Goal: Book appointment/travel/reservation

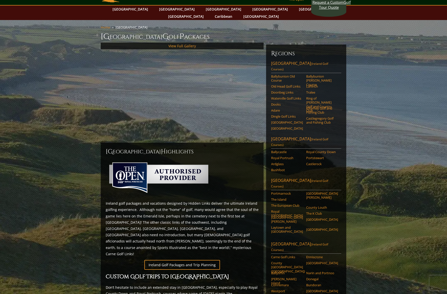
scroll to position [21, 0]
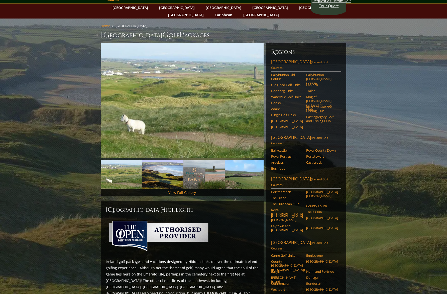
click at [298, 59] on link "[GEOGRAPHIC_DATA] ([GEOGRAPHIC_DATA] Golf Courses)" at bounding box center [306, 65] width 70 height 13
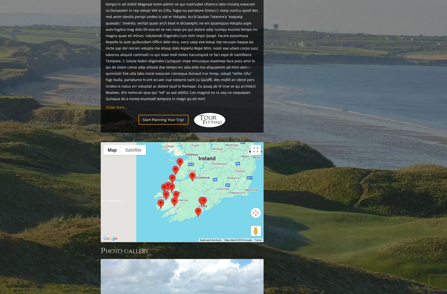
scroll to position [407, 0]
click at [252, 142] on div at bounding box center [182, 192] width 162 height 100
click at [256, 145] on button "Toggle fullscreen view" at bounding box center [256, 150] width 10 height 10
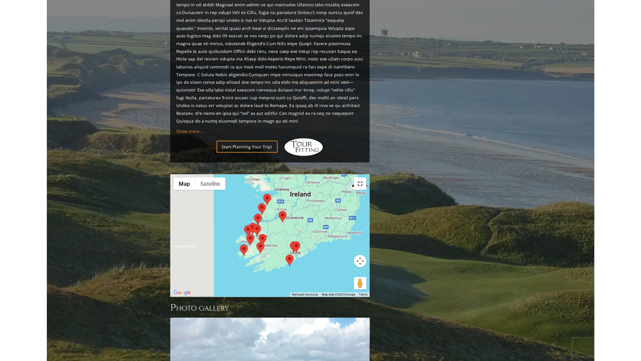
scroll to position [0, 0]
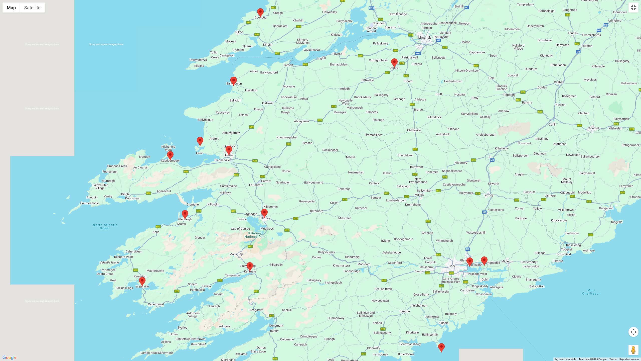
drag, startPoint x: 300, startPoint y: 187, endPoint x: 345, endPoint y: 151, distance: 57.6
click at [345, 151] on div at bounding box center [320, 180] width 641 height 361
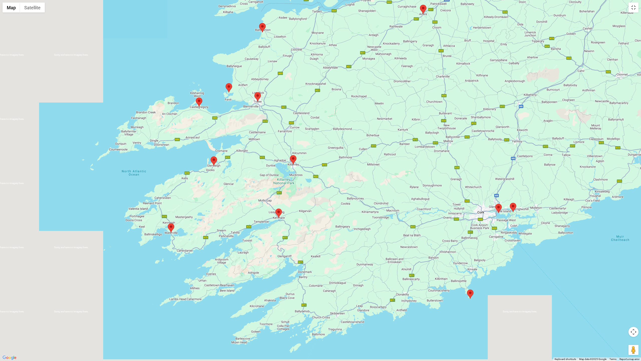
drag, startPoint x: 337, startPoint y: 252, endPoint x: 366, endPoint y: 199, distance: 60.6
click at [366, 199] on div at bounding box center [320, 180] width 641 height 361
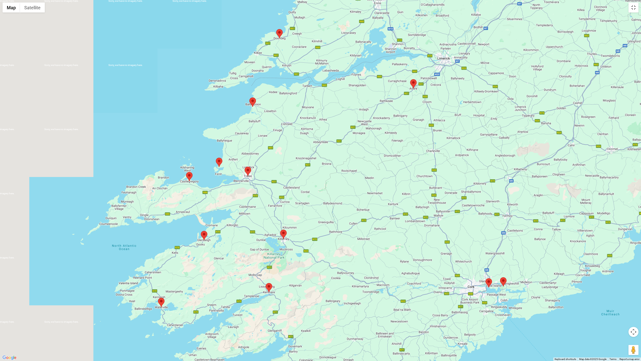
drag, startPoint x: 312, startPoint y: 187, endPoint x: 302, endPoint y: 264, distance: 77.6
click at [302, 264] on div at bounding box center [320, 180] width 641 height 361
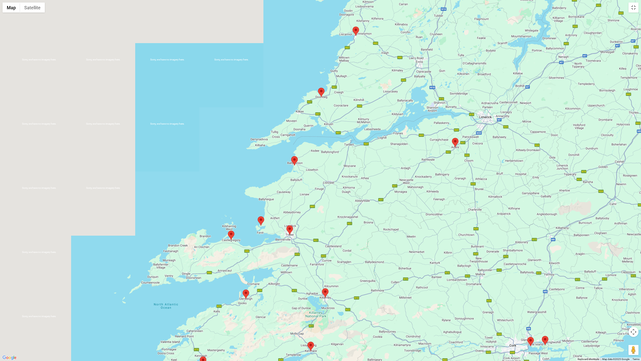
drag, startPoint x: 300, startPoint y: 205, endPoint x: 349, endPoint y: 272, distance: 82.3
click at [349, 272] on div at bounding box center [320, 180] width 641 height 361
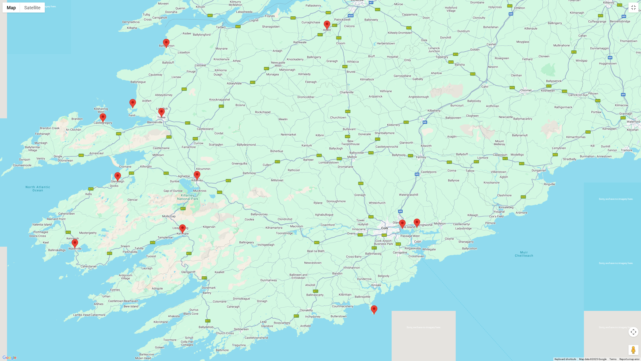
drag, startPoint x: 408, startPoint y: 279, endPoint x: 273, endPoint y: 154, distance: 184.4
click at [273, 152] on div at bounding box center [320, 180] width 641 height 361
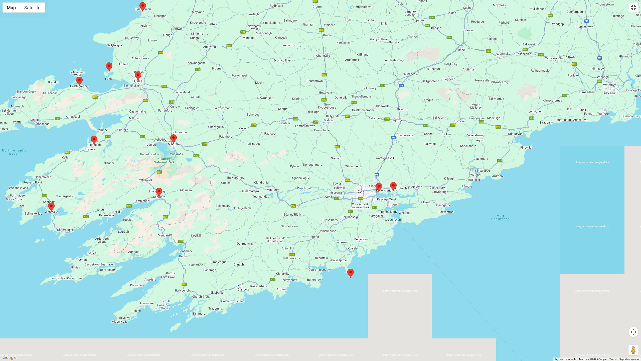
drag, startPoint x: 280, startPoint y: 227, endPoint x: 256, endPoint y: 197, distance: 38.7
click at [259, 196] on div at bounding box center [320, 180] width 641 height 361
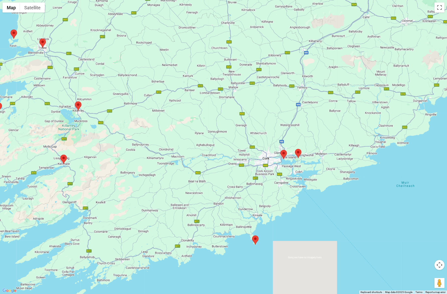
scroll to position [114, 0]
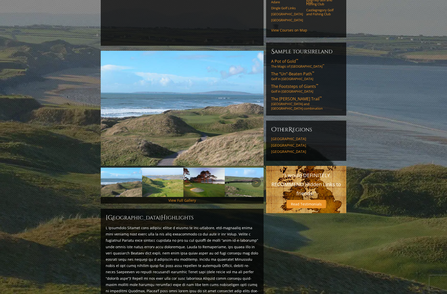
click at [156, 179] on img at bounding box center [162, 182] width 41 height 29
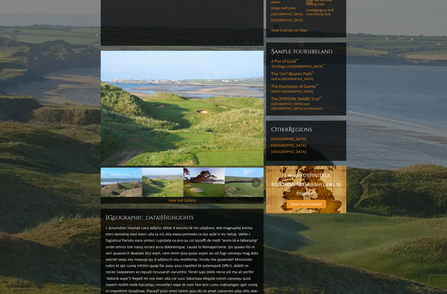
click at [209, 178] on img at bounding box center [203, 182] width 41 height 29
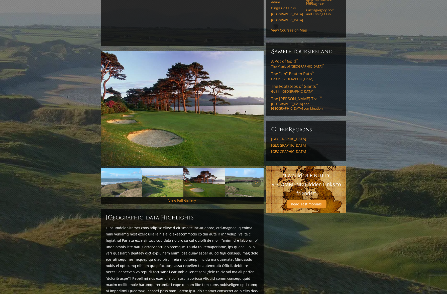
click at [250, 178] on img at bounding box center [245, 182] width 41 height 29
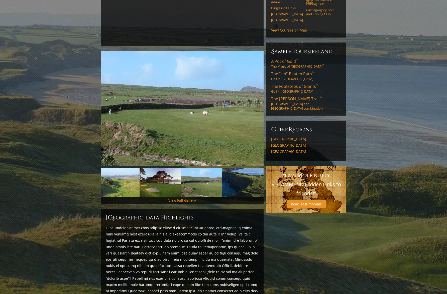
click at [253, 178] on link "Next" at bounding box center [256, 183] width 10 height 10
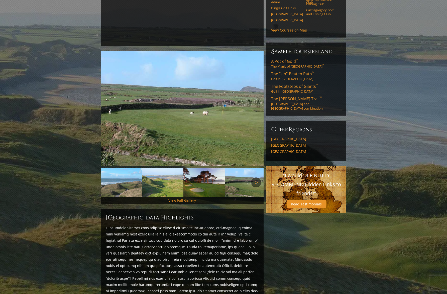
click at [256, 178] on link "Next" at bounding box center [256, 183] width 10 height 10
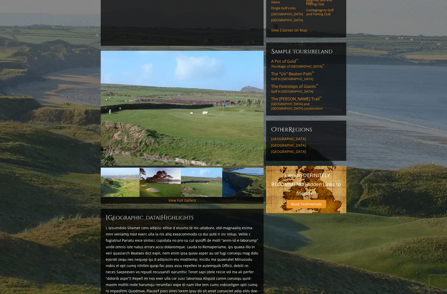
click at [256, 178] on link "Next" at bounding box center [256, 183] width 10 height 10
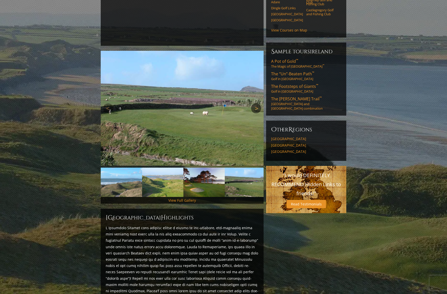
click at [255, 103] on link "Next" at bounding box center [256, 108] width 10 height 10
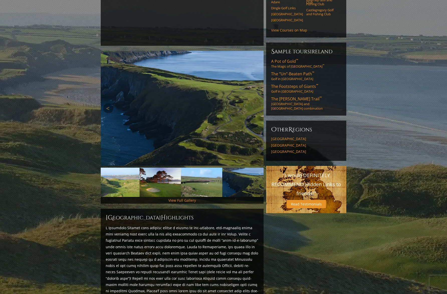
click at [254, 106] on link "Next" at bounding box center [256, 108] width 10 height 10
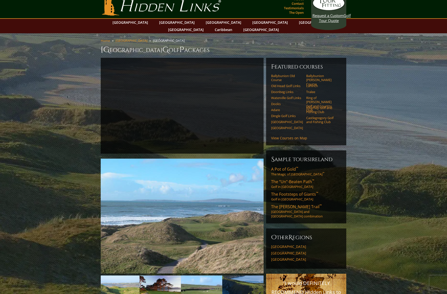
scroll to position [6, 0]
click at [284, 74] on link "Ballybunion Old Course" at bounding box center [287, 78] width 32 height 8
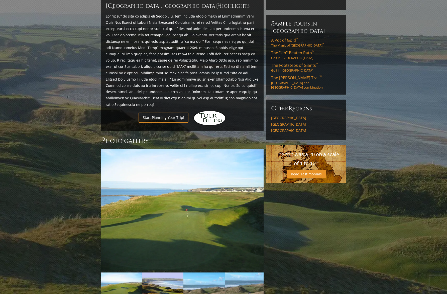
scroll to position [224, 0]
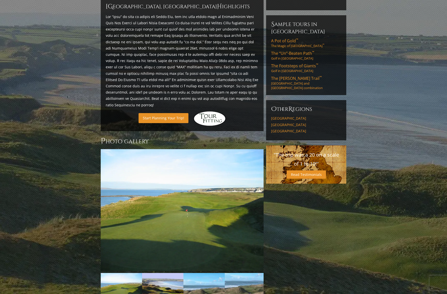
click at [160, 113] on link "Start Planning Your Trip!" at bounding box center [164, 118] width 50 height 10
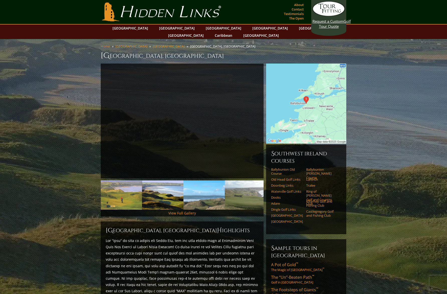
scroll to position [0, 0]
